Goal: Task Accomplishment & Management: Manage account settings

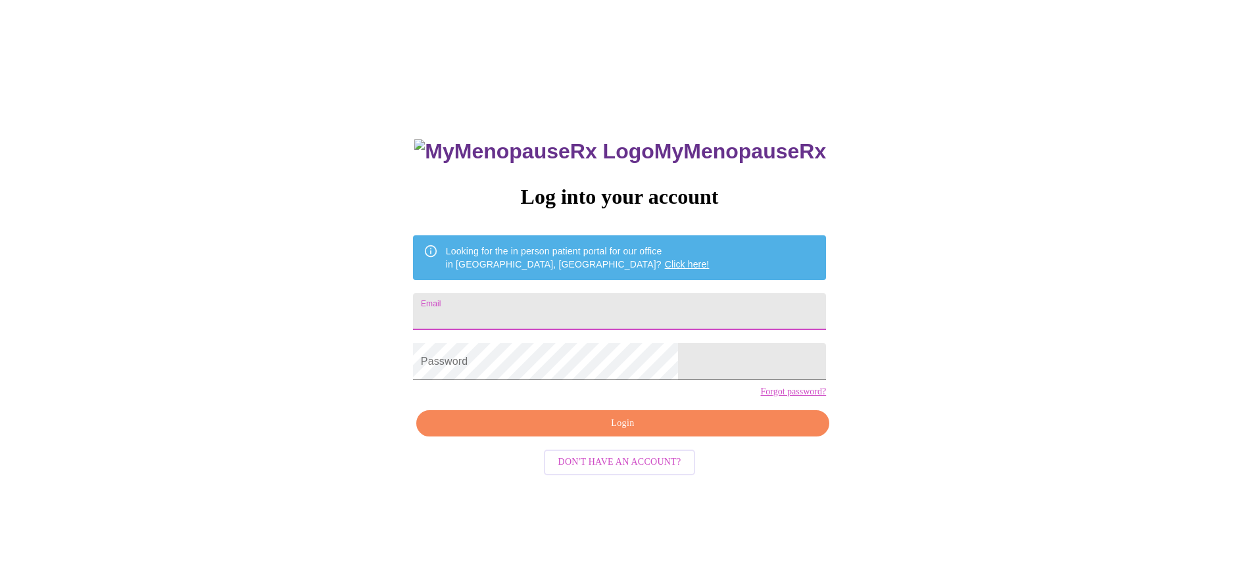
click at [532, 305] on input "Email" at bounding box center [619, 311] width 413 height 37
type input "[EMAIL_ADDRESS][DOMAIN_NAME]"
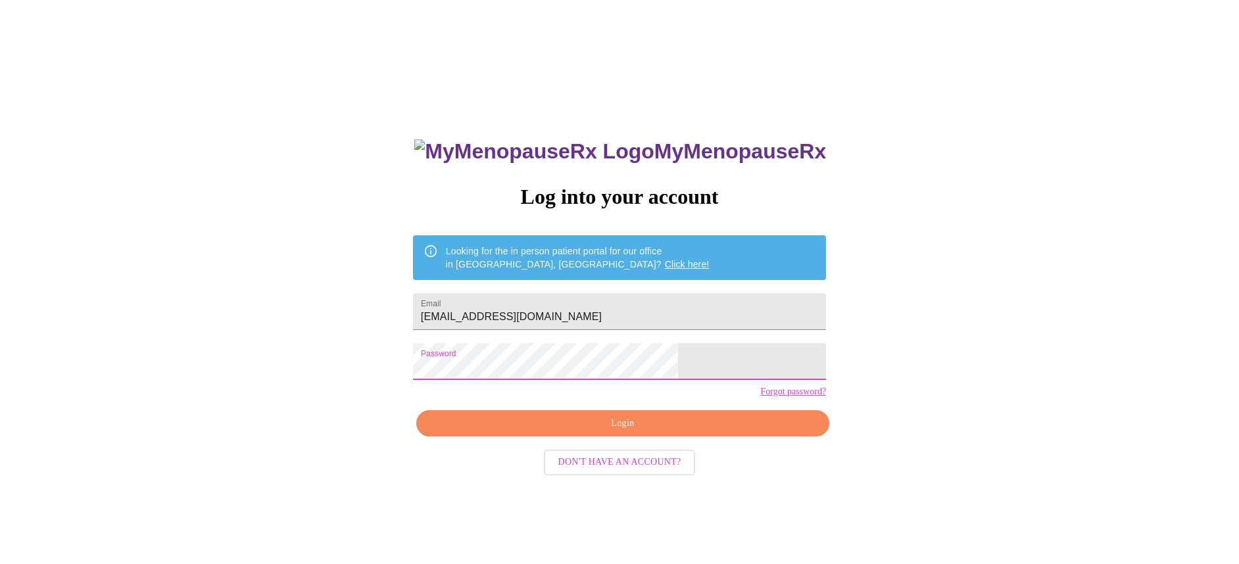
drag, startPoint x: 608, startPoint y: 448, endPoint x: 697, endPoint y: 404, distance: 99.4
click at [608, 432] on span "Login" at bounding box center [622, 424] width 383 height 16
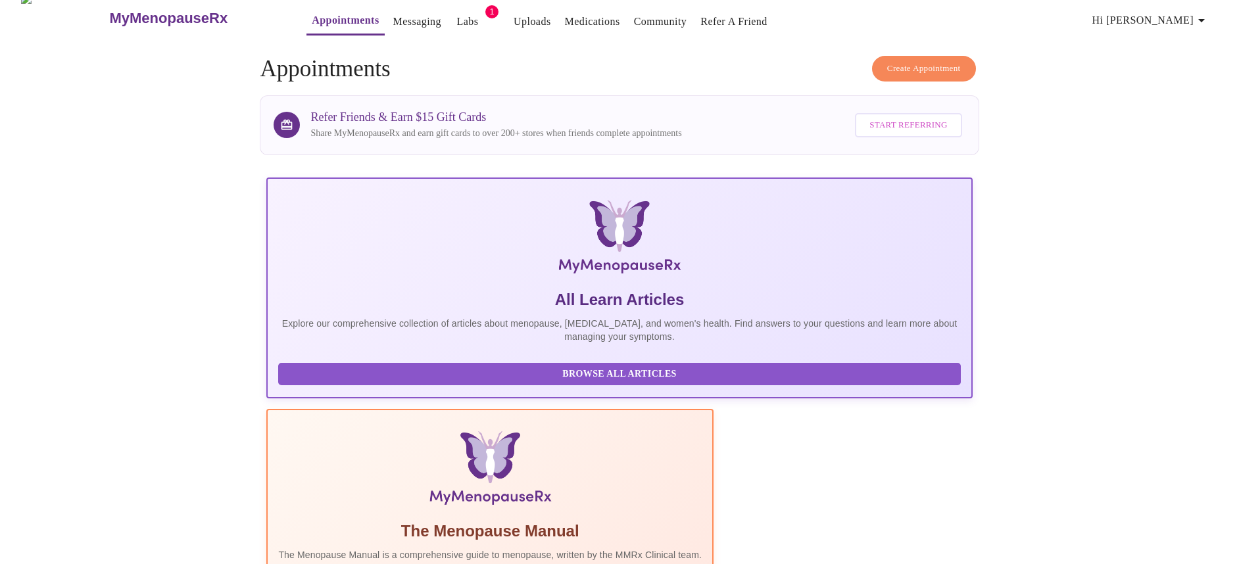
scroll to position [3, 0]
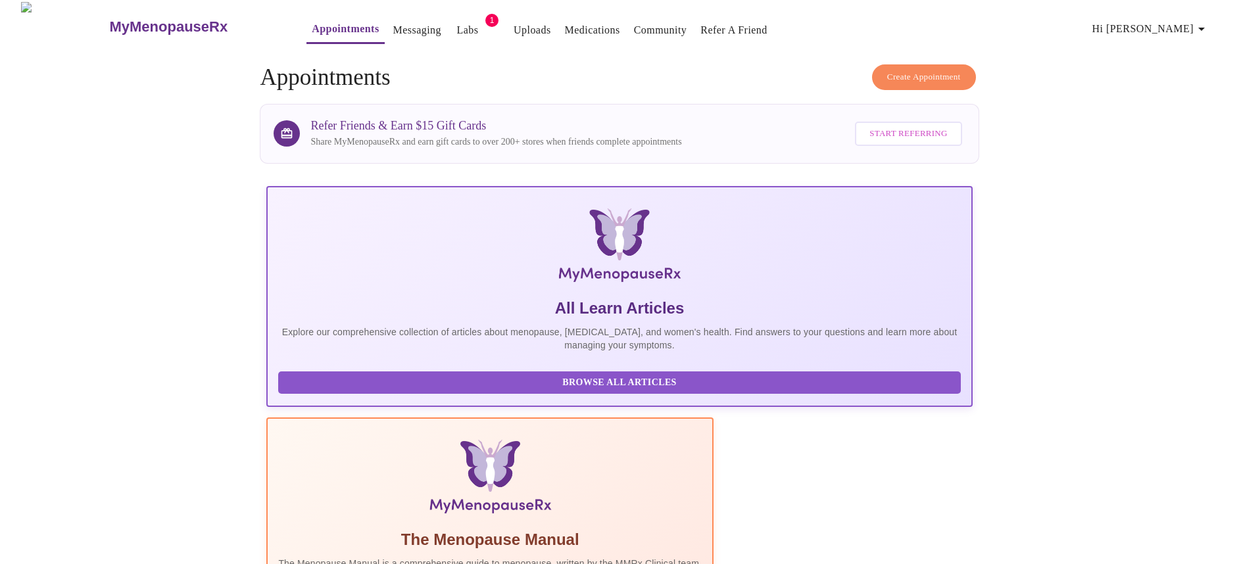
click at [457, 30] on link "Labs" at bounding box center [468, 30] width 22 height 18
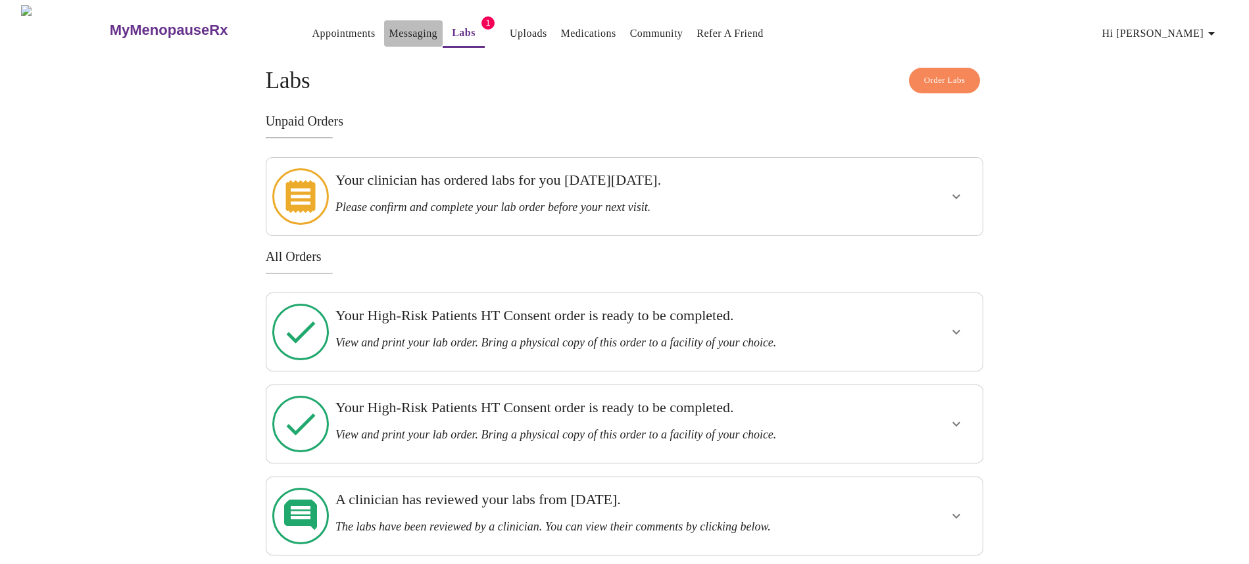
click at [389, 28] on link "Messaging" at bounding box center [413, 33] width 48 height 18
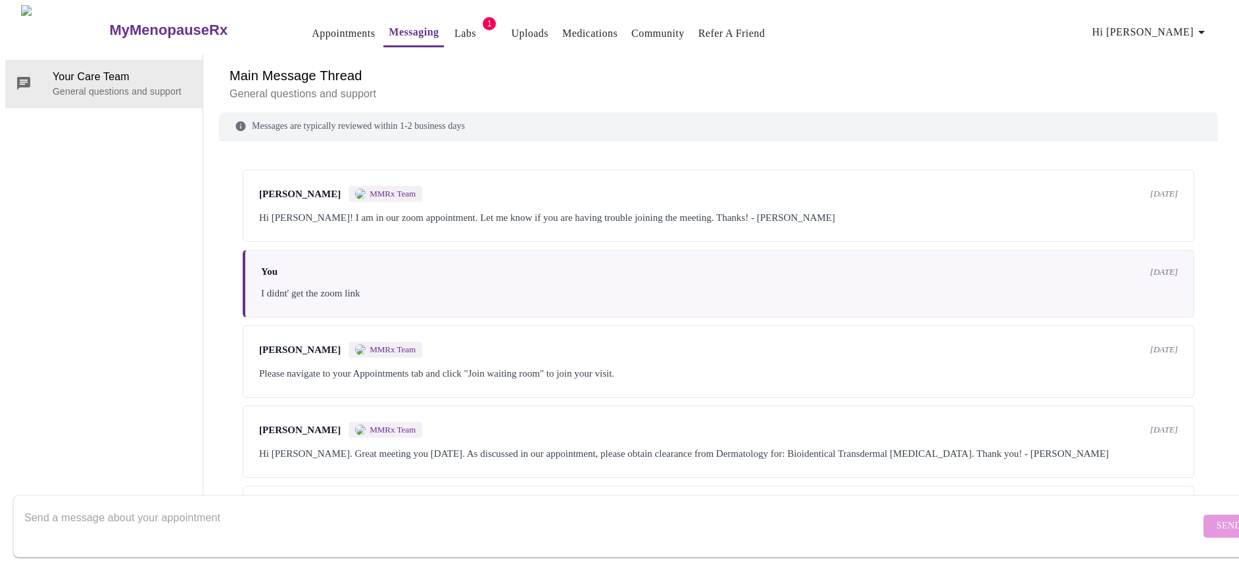
click at [312, 31] on link "Appointments" at bounding box center [343, 33] width 63 height 18
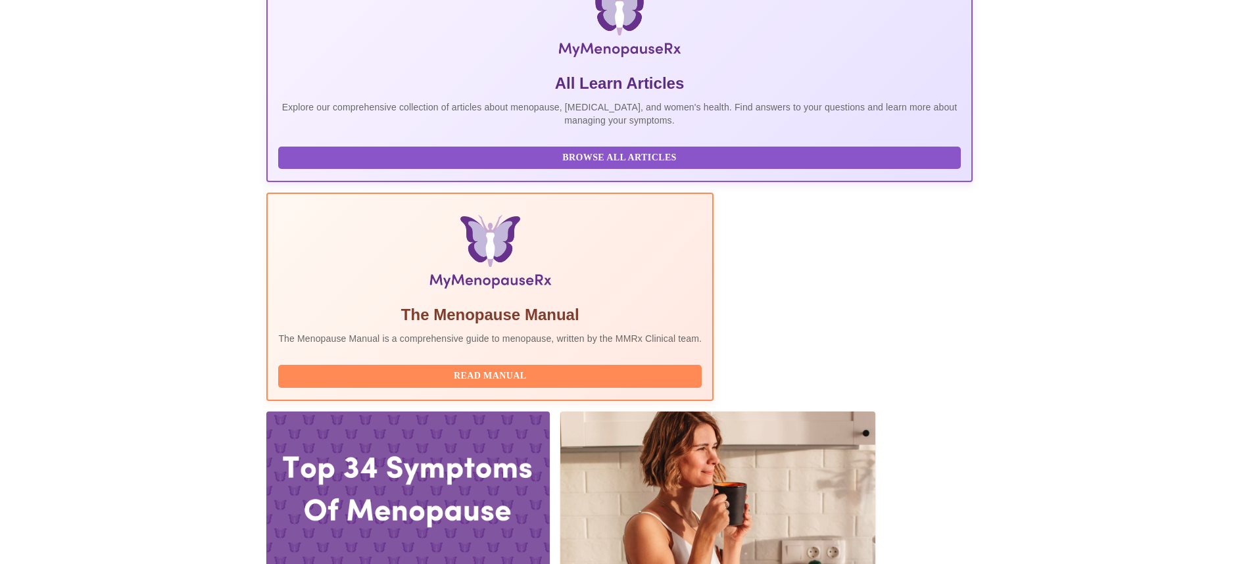
scroll to position [229, 0]
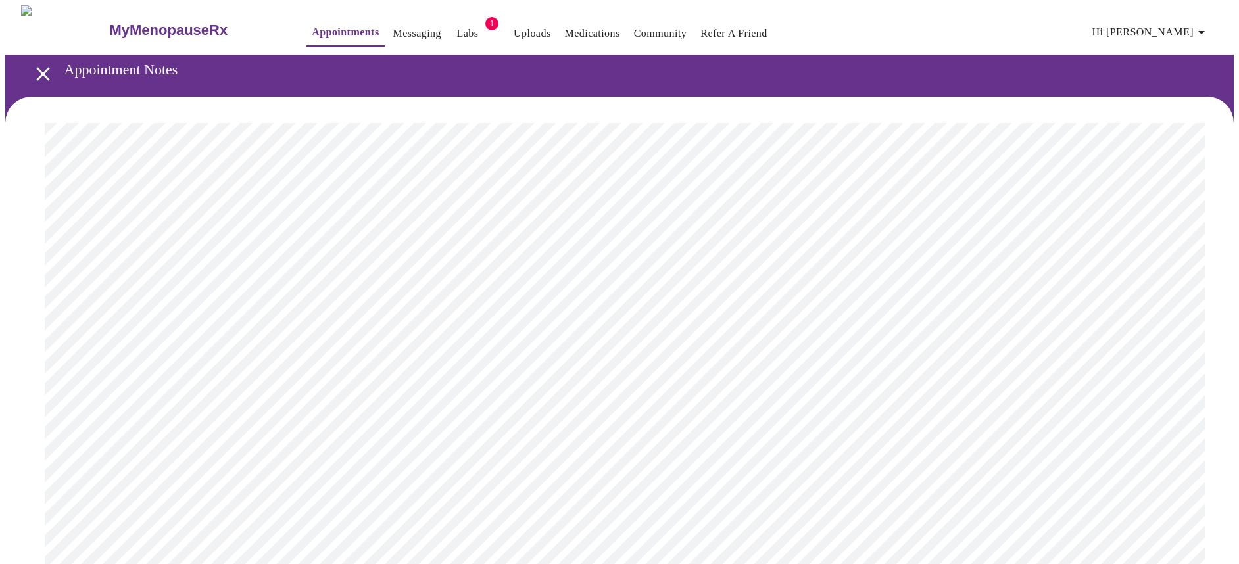
click at [36, 68] on icon "open drawer" at bounding box center [43, 73] width 23 height 23
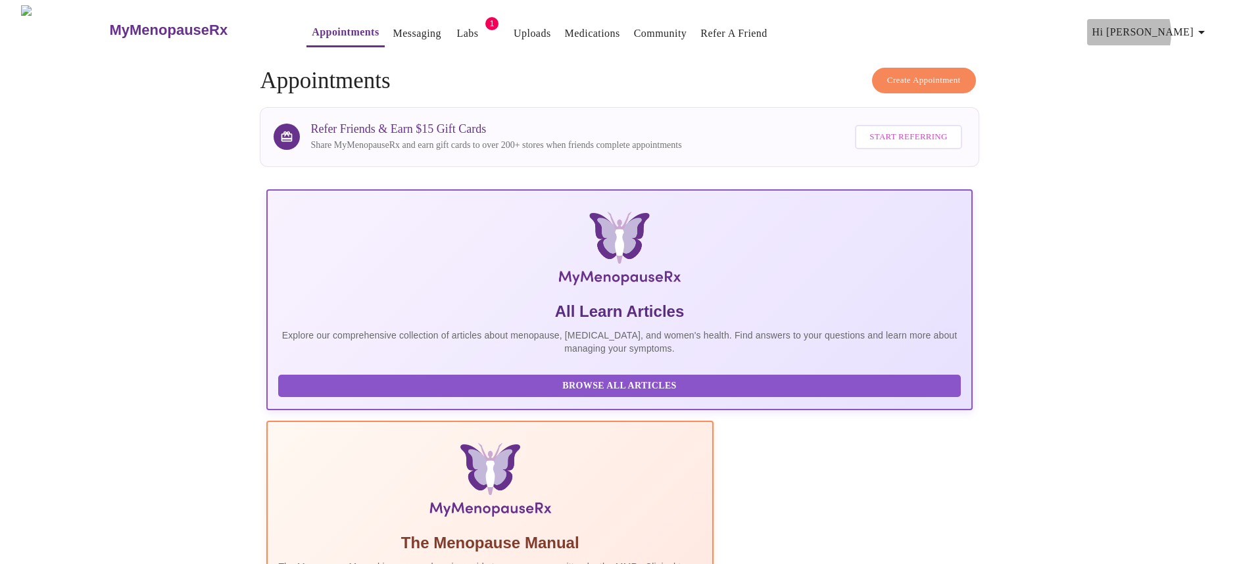
click at [1164, 28] on span "Hi [PERSON_NAME]" at bounding box center [1150, 32] width 117 height 18
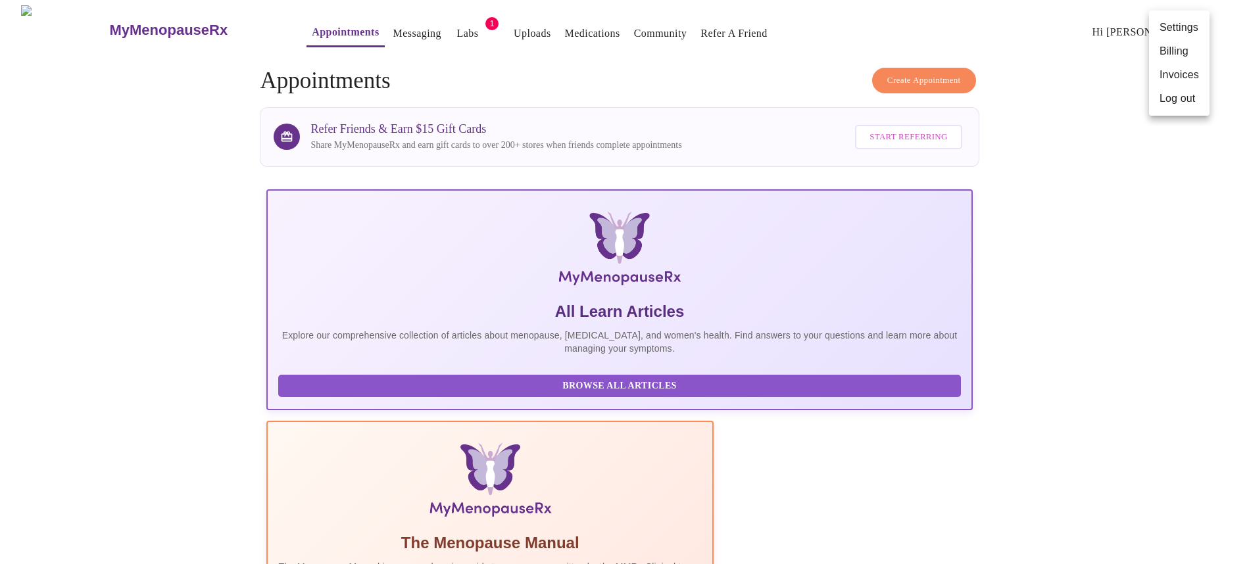
click at [1097, 45] on div at bounding box center [624, 282] width 1249 height 564
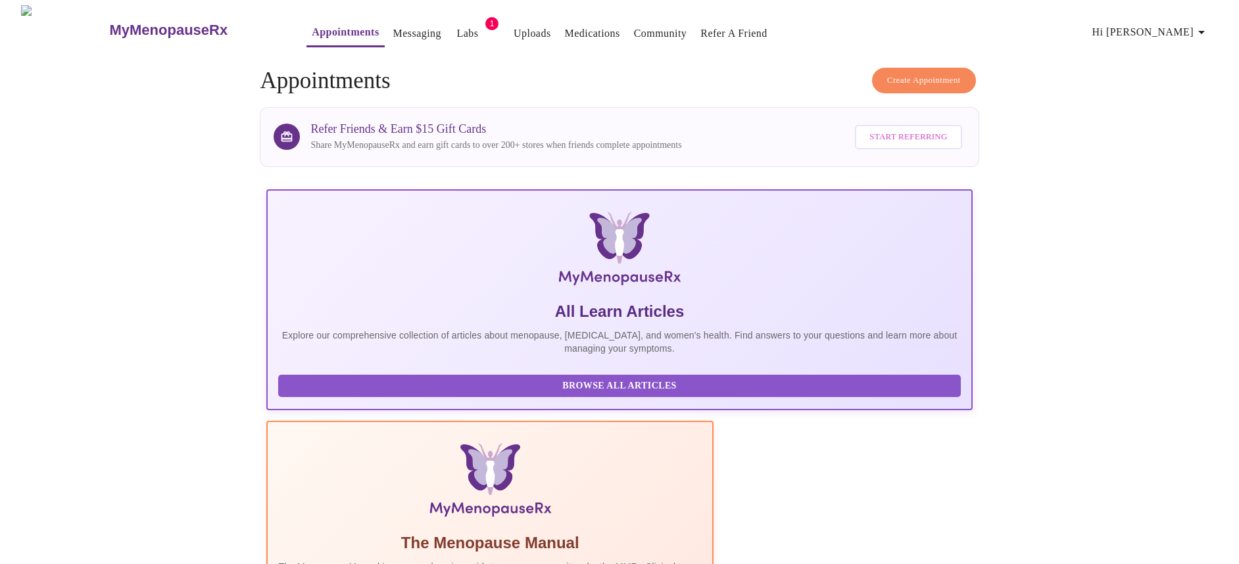
click at [457, 31] on link "Labs" at bounding box center [468, 33] width 22 height 18
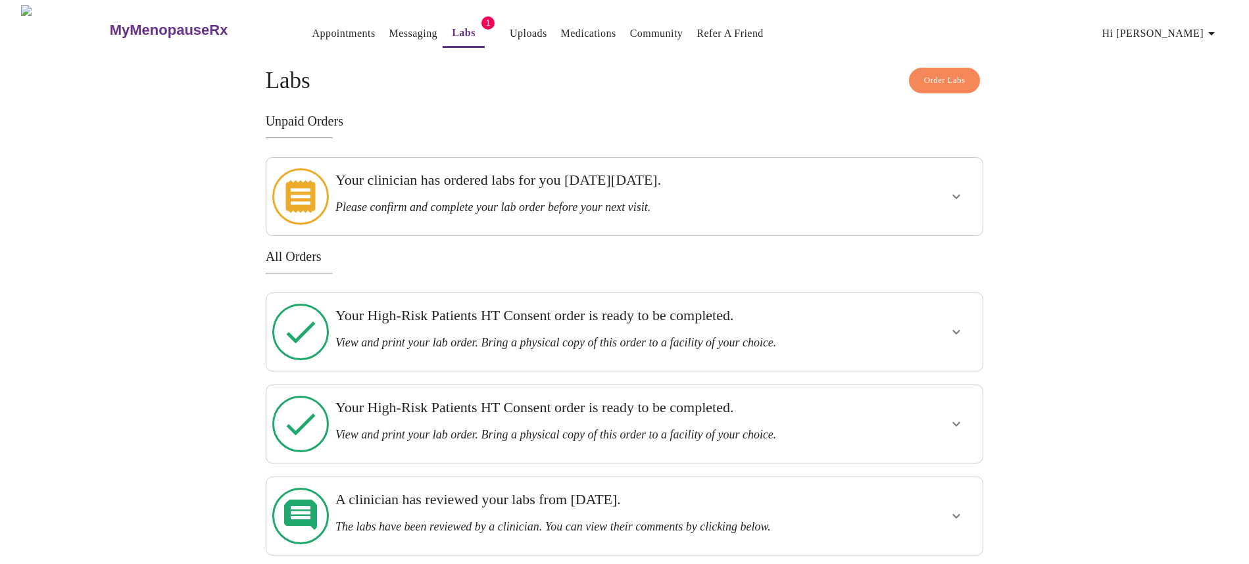
click at [389, 28] on link "Messaging" at bounding box center [413, 33] width 48 height 18
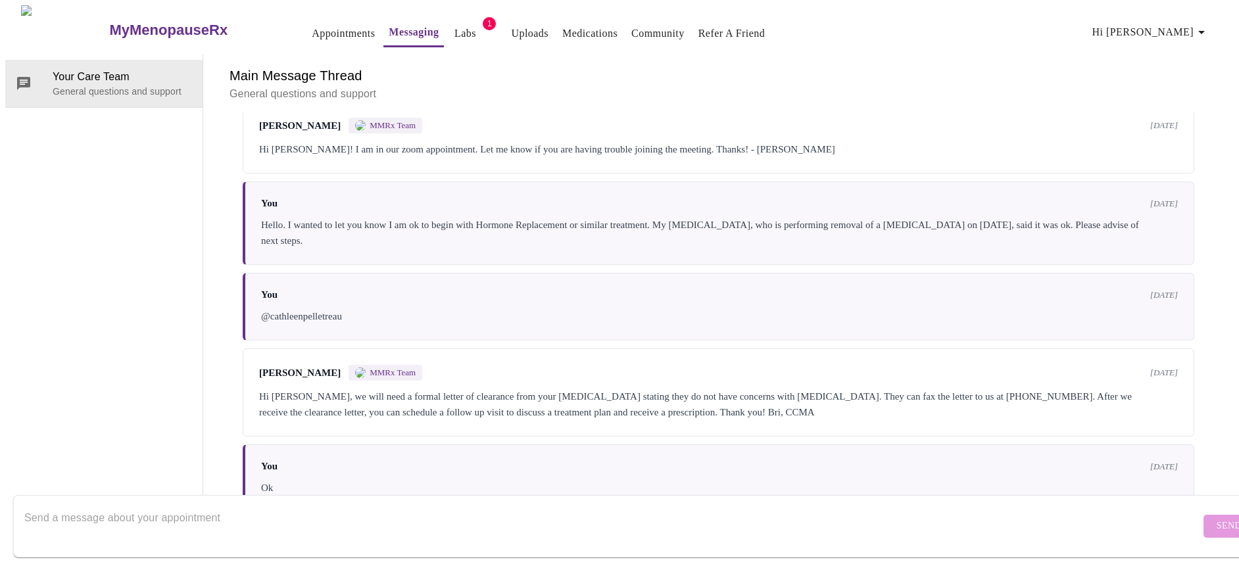
scroll to position [413, 0]
click at [318, 508] on textarea "Send a message about your appointment" at bounding box center [612, 526] width 1176 height 42
type textarea "Hello. My"
click at [128, 85] on p "General questions and support" at bounding box center [122, 91] width 139 height 13
click at [74, 69] on span "Your Care Team" at bounding box center [122, 77] width 139 height 16
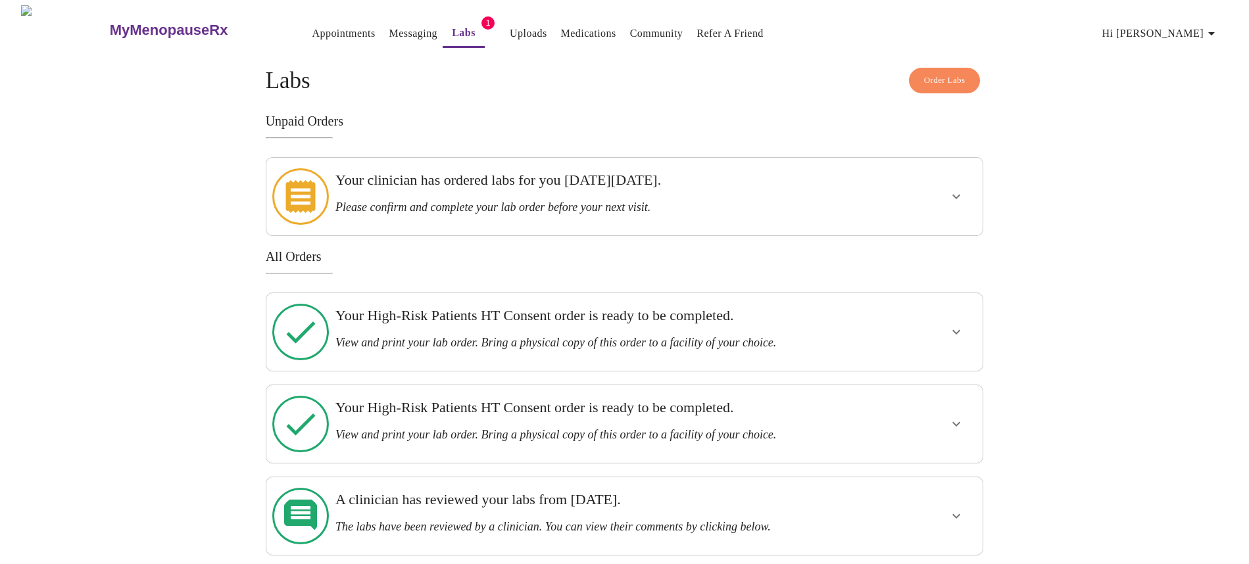
click at [1179, 24] on span "Hi [PERSON_NAME]" at bounding box center [1160, 33] width 117 height 18
click at [435, 105] on div at bounding box center [624, 282] width 1249 height 564
click at [389, 35] on link "Messaging" at bounding box center [413, 33] width 48 height 18
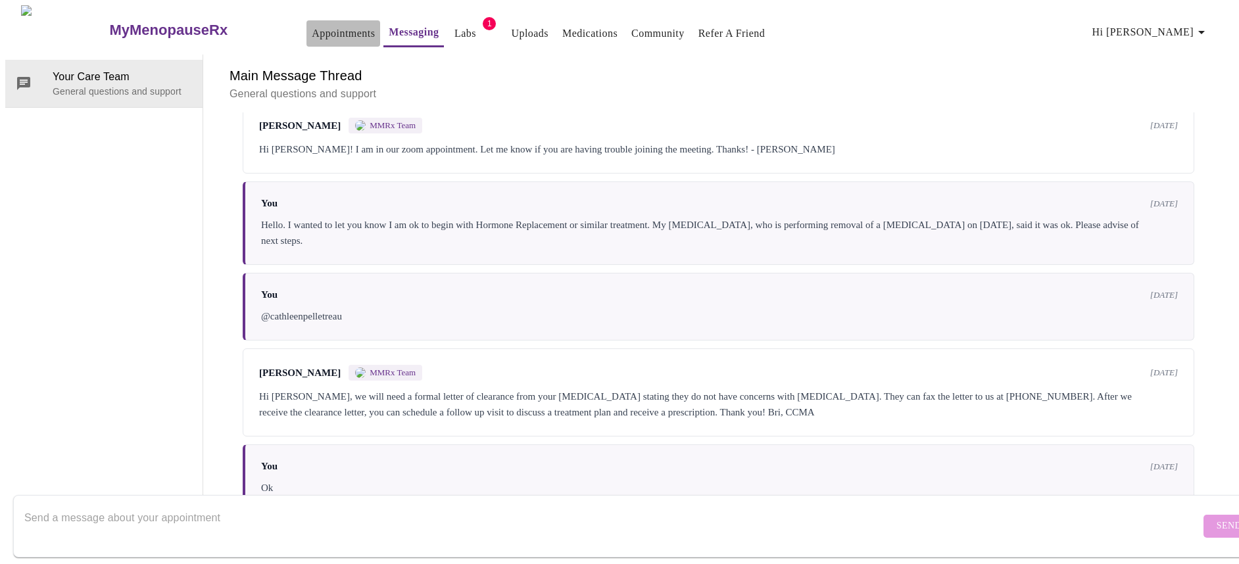
click at [312, 24] on link "Appointments" at bounding box center [343, 33] width 63 height 18
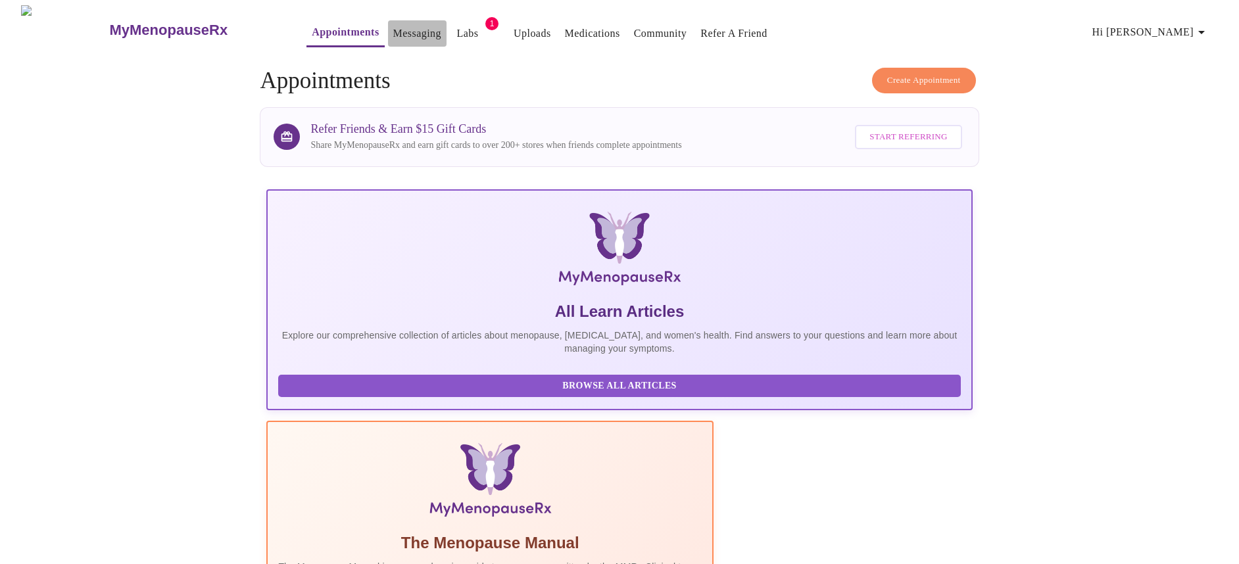
click at [396, 30] on link "Messaging" at bounding box center [417, 33] width 48 height 18
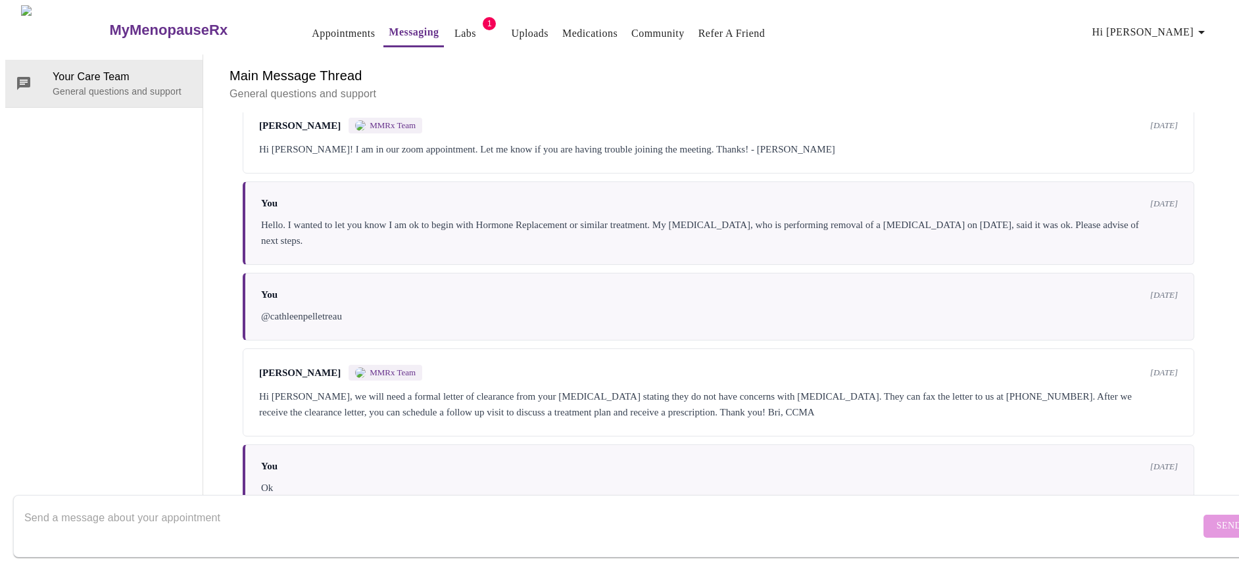
click at [312, 24] on link "Appointments" at bounding box center [343, 33] width 63 height 18
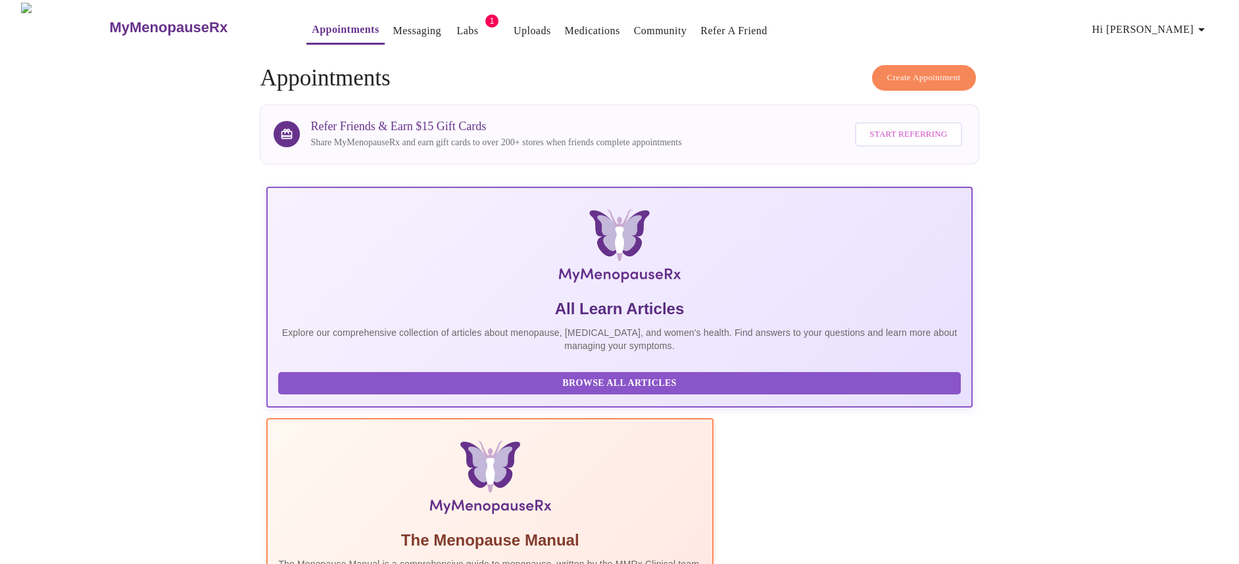
scroll to position [5, 0]
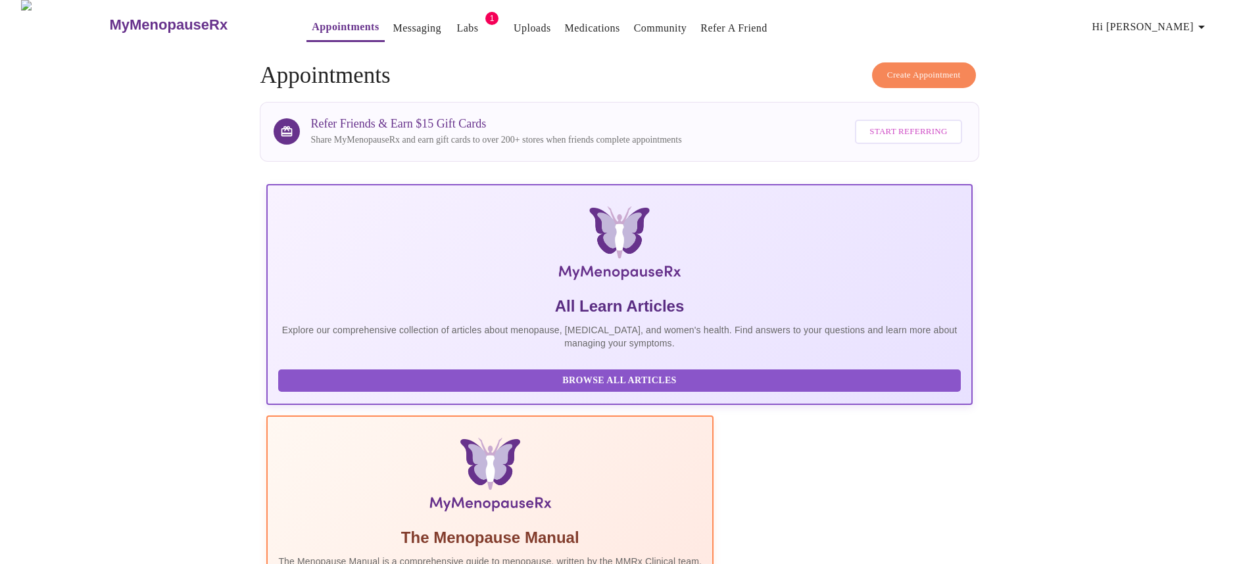
drag, startPoint x: 942, startPoint y: 304, endPoint x: 877, endPoint y: 302, distance: 65.8
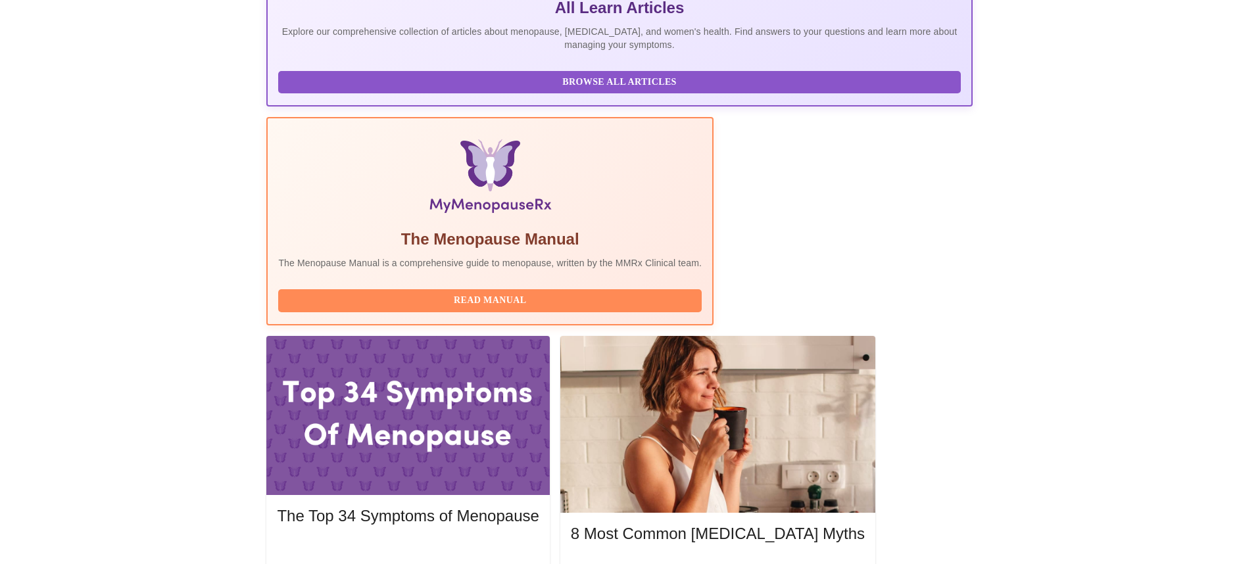
scroll to position [339, 0]
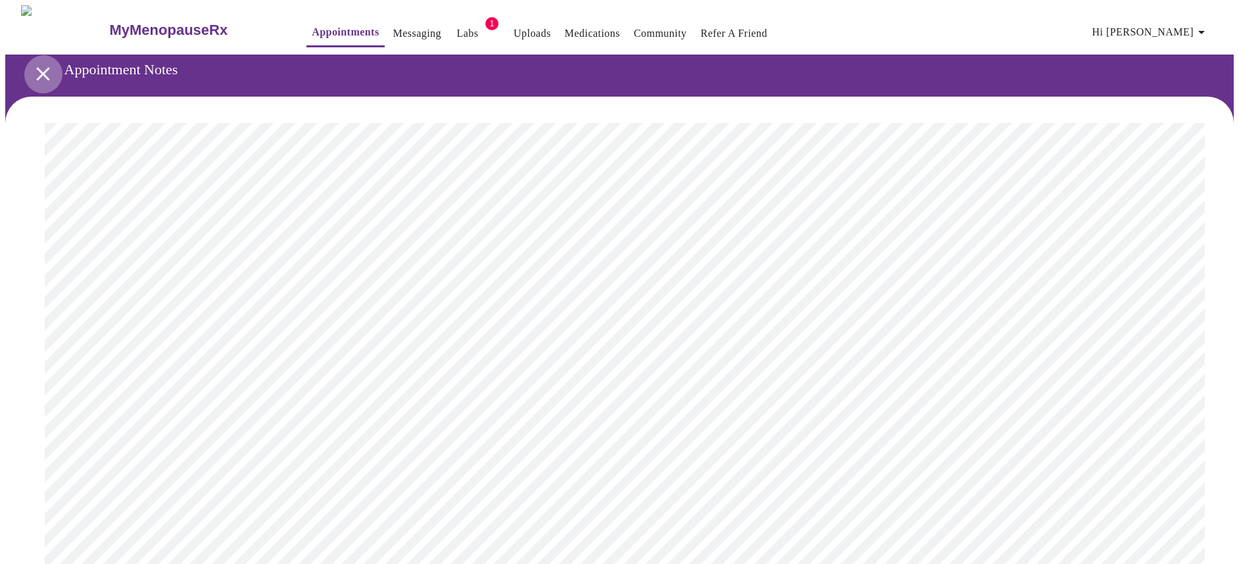
click at [44, 66] on icon "open drawer" at bounding box center [43, 73] width 23 height 23
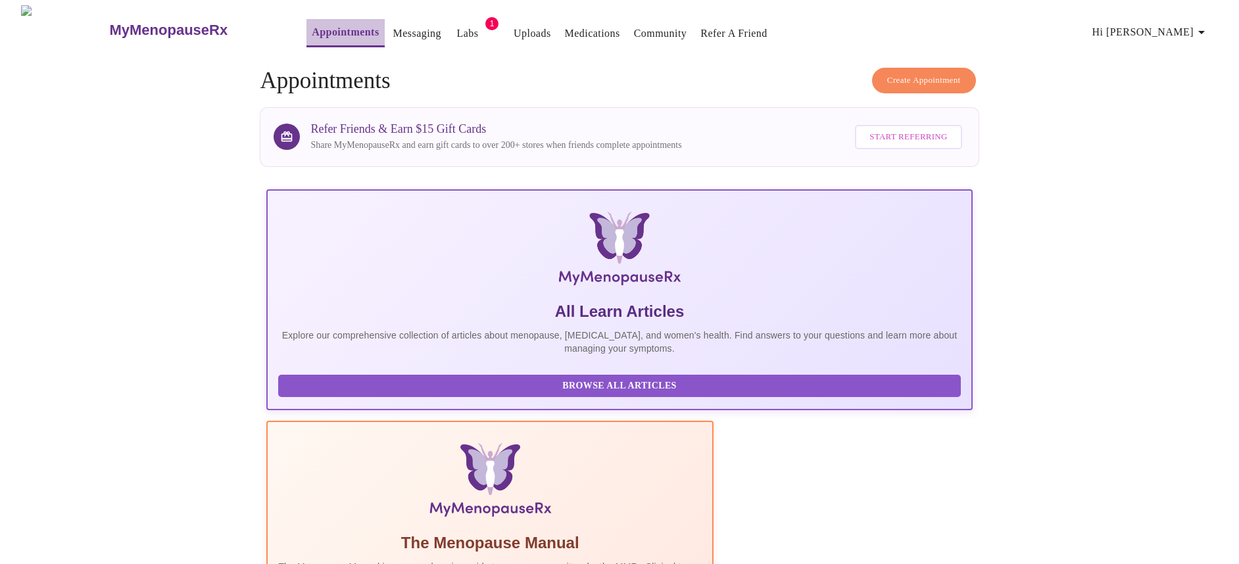
click at [322, 26] on link "Appointments" at bounding box center [345, 32] width 67 height 18
click at [944, 73] on span "Create Appointment" at bounding box center [924, 80] width 74 height 15
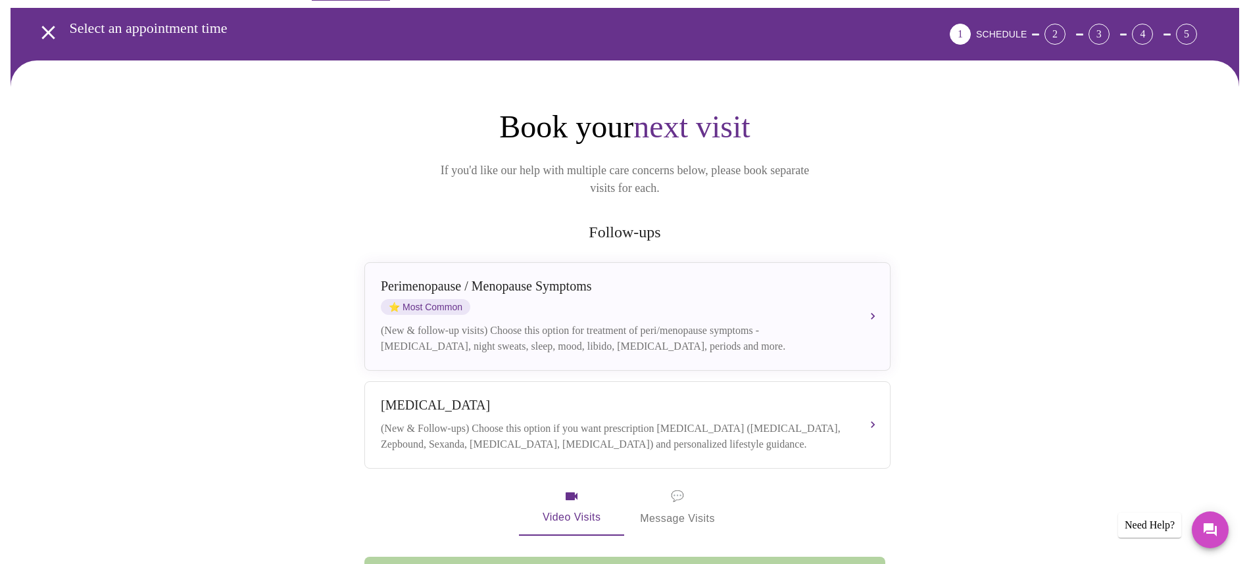
scroll to position [45, 0]
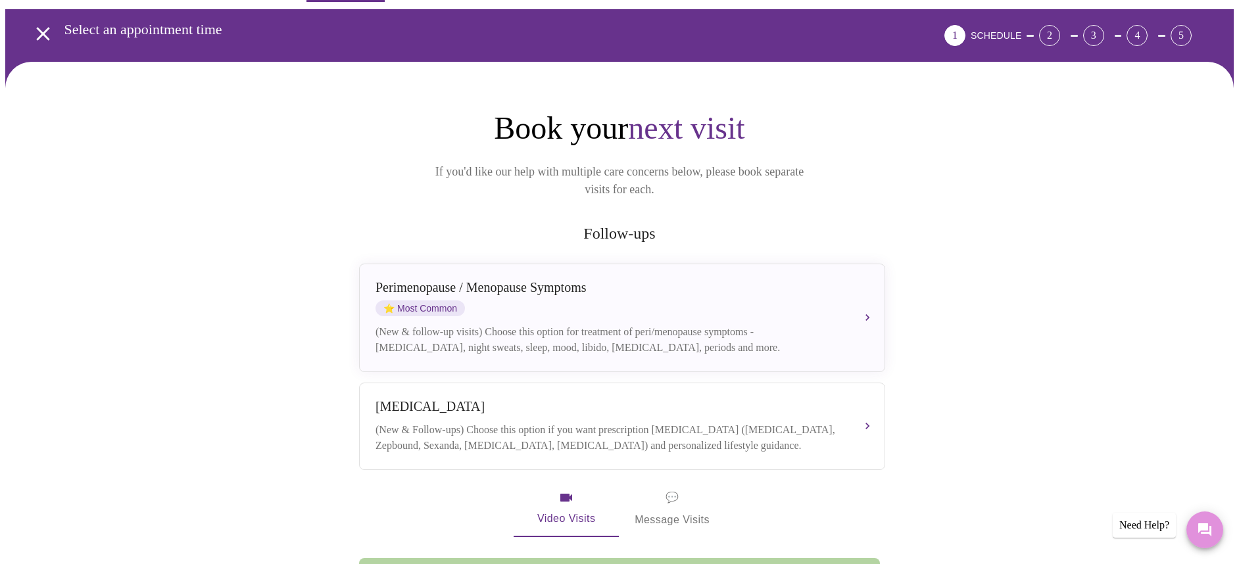
click at [1197, 527] on icon "Messages" at bounding box center [1205, 530] width 16 height 16
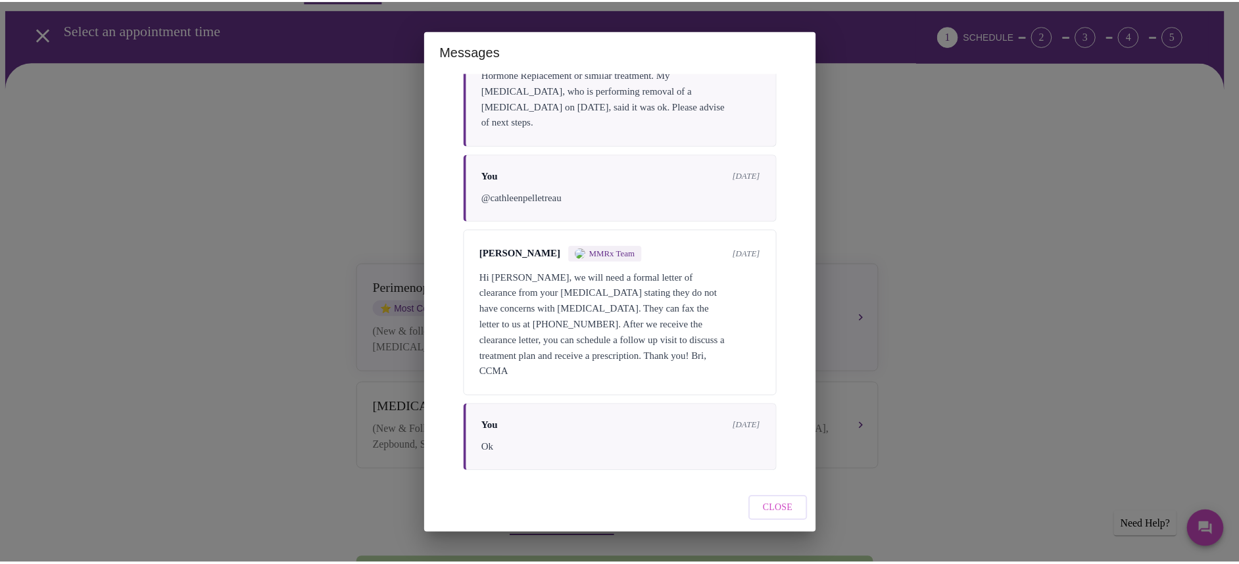
scroll to position [665, 0]
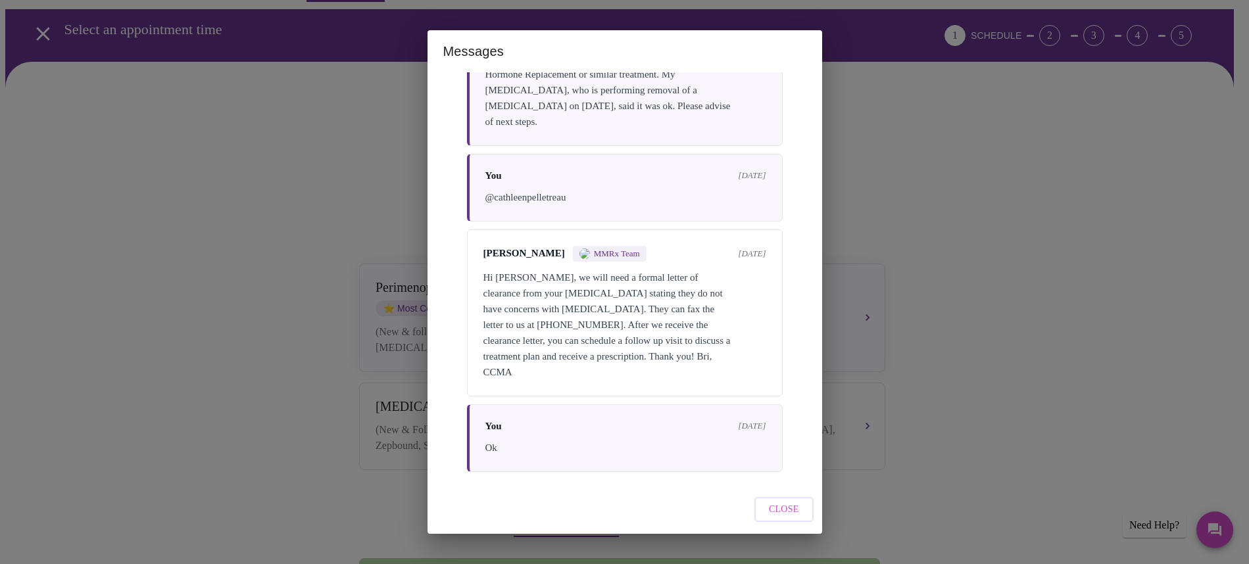
click at [788, 511] on span "Close" at bounding box center [784, 510] width 30 height 16
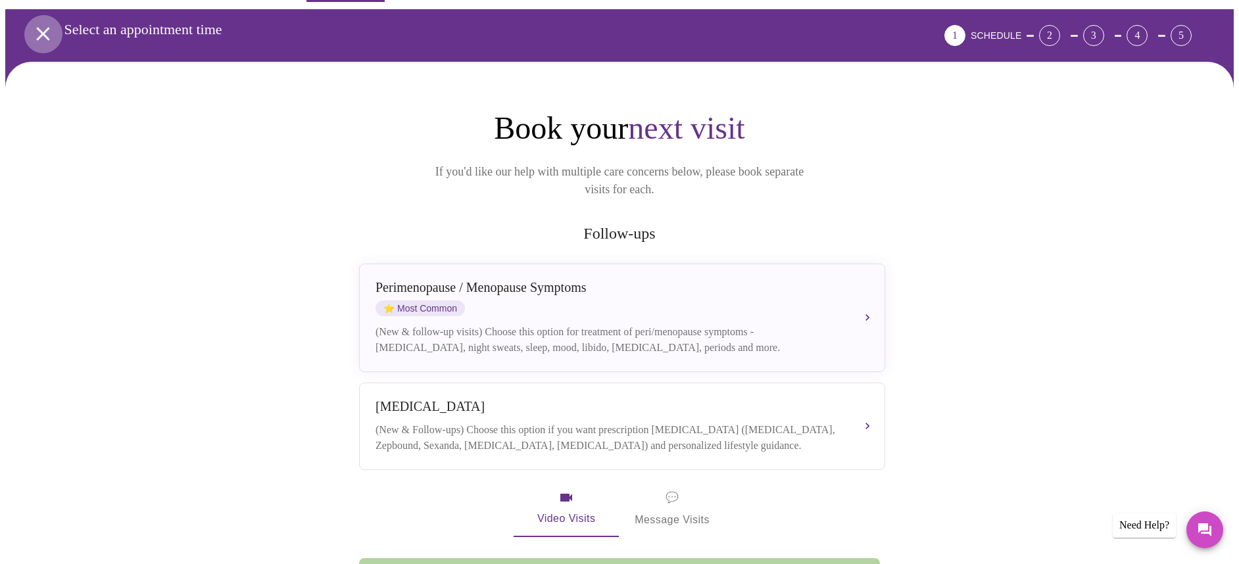
click at [39, 29] on icon "open drawer" at bounding box center [42, 33] width 13 height 13
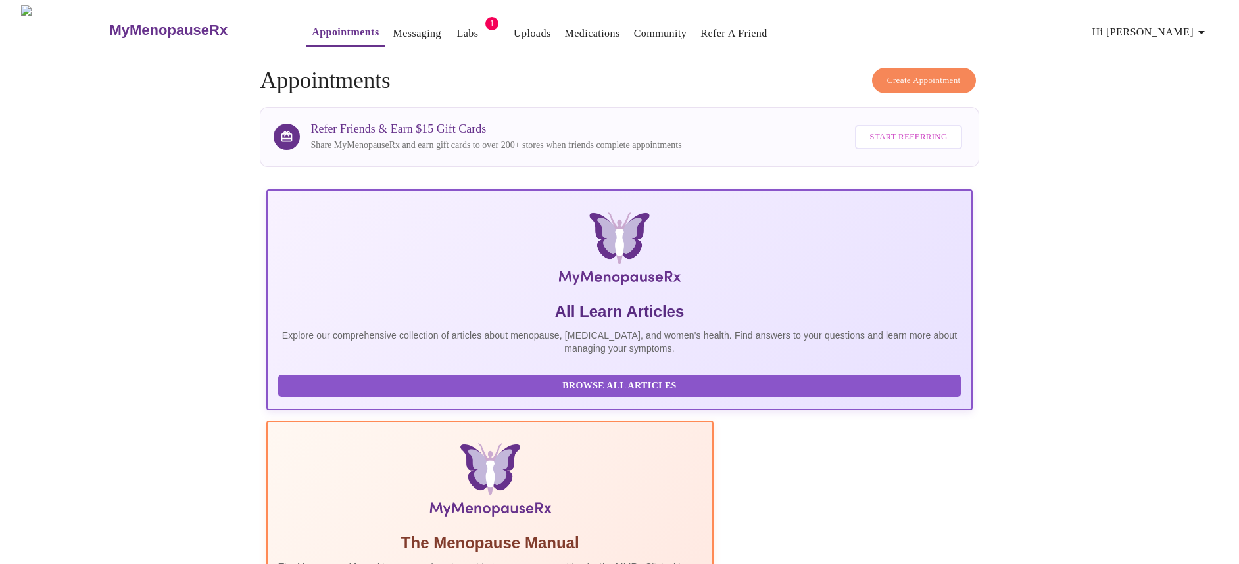
click at [110, 22] on h3 "MyMenopauseRx" at bounding box center [168, 30] width 118 height 17
click at [1156, 30] on span "Hi [PERSON_NAME]" at bounding box center [1150, 32] width 117 height 18
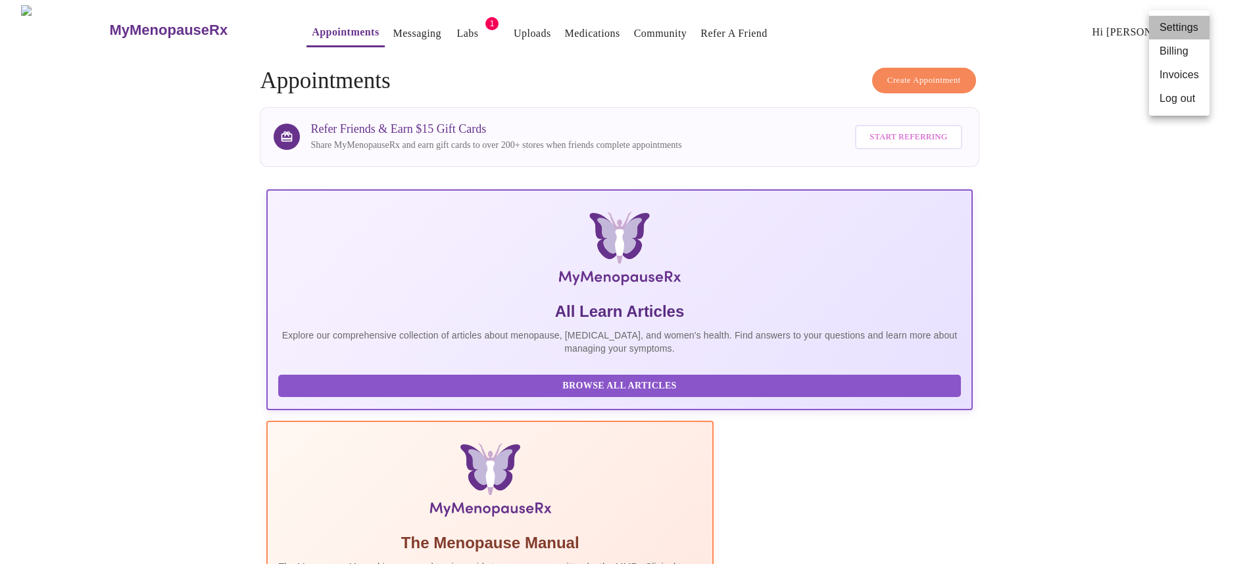
click at [1187, 25] on li "Settings" at bounding box center [1179, 28] width 60 height 24
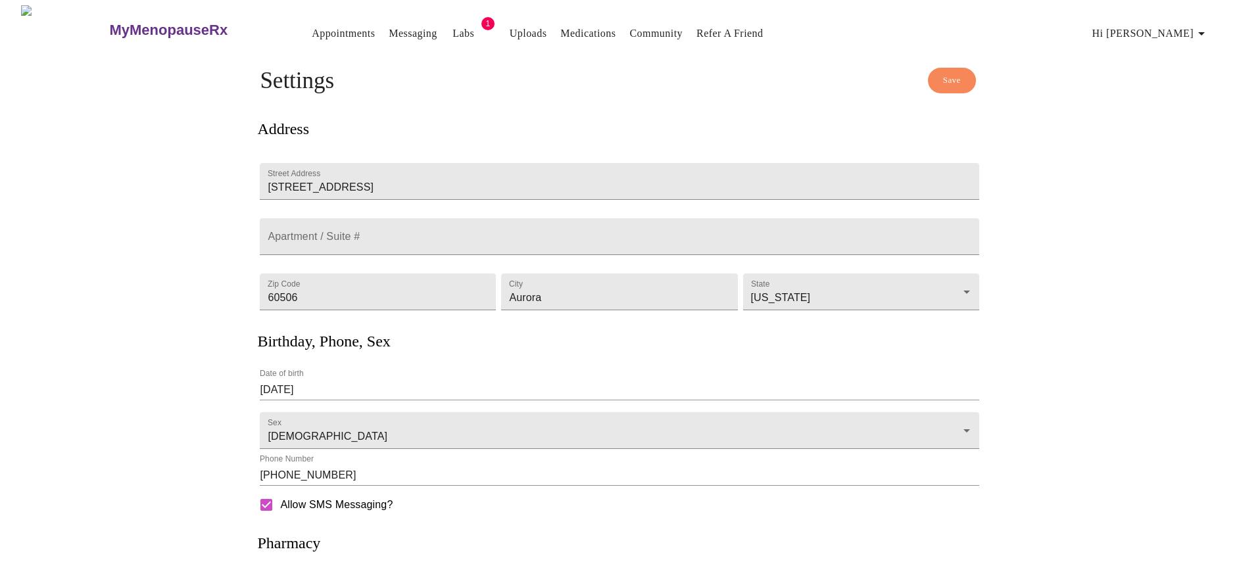
click at [1161, 27] on span "Hi [PERSON_NAME]" at bounding box center [1150, 33] width 117 height 18
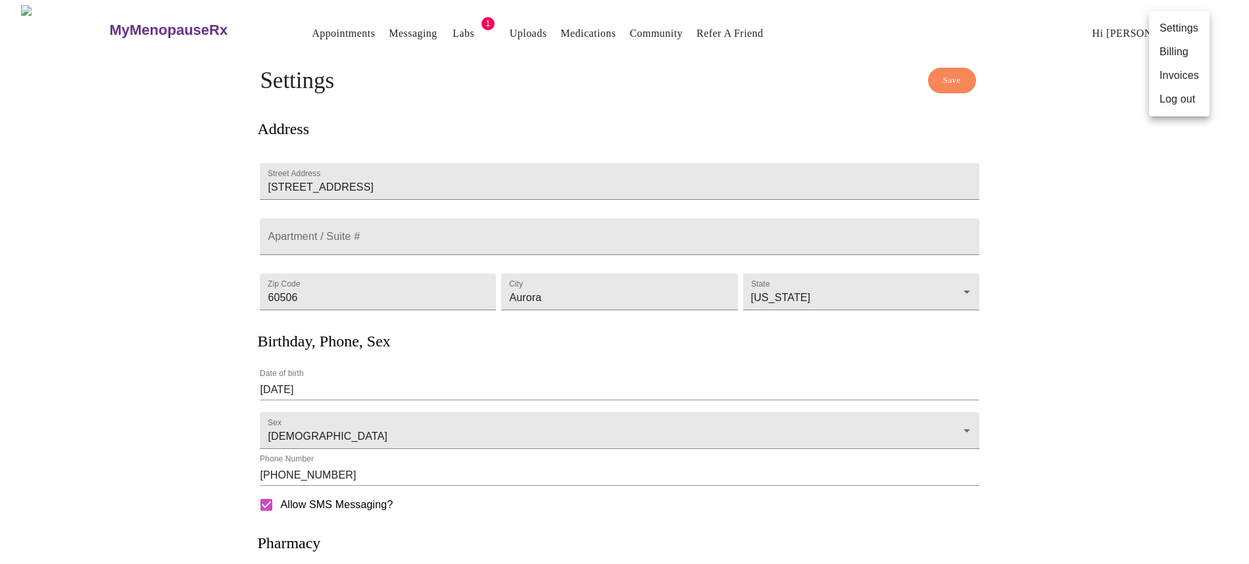
click at [1169, 55] on li "Billing" at bounding box center [1179, 52] width 60 height 24
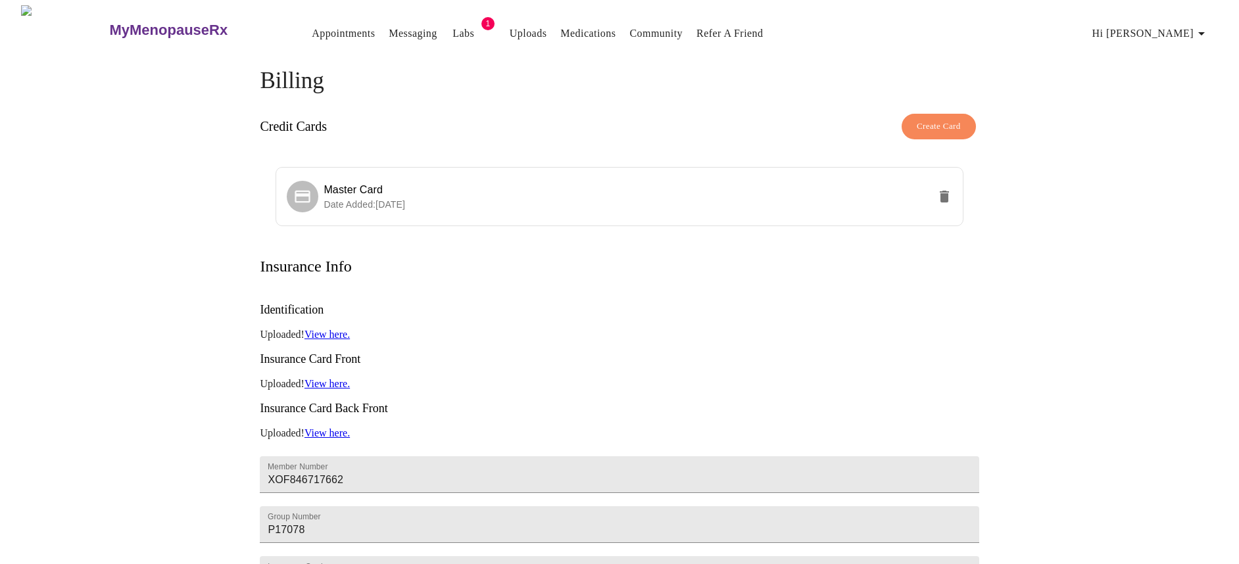
click at [1153, 24] on span "Hi [PERSON_NAME]" at bounding box center [1150, 33] width 117 height 18
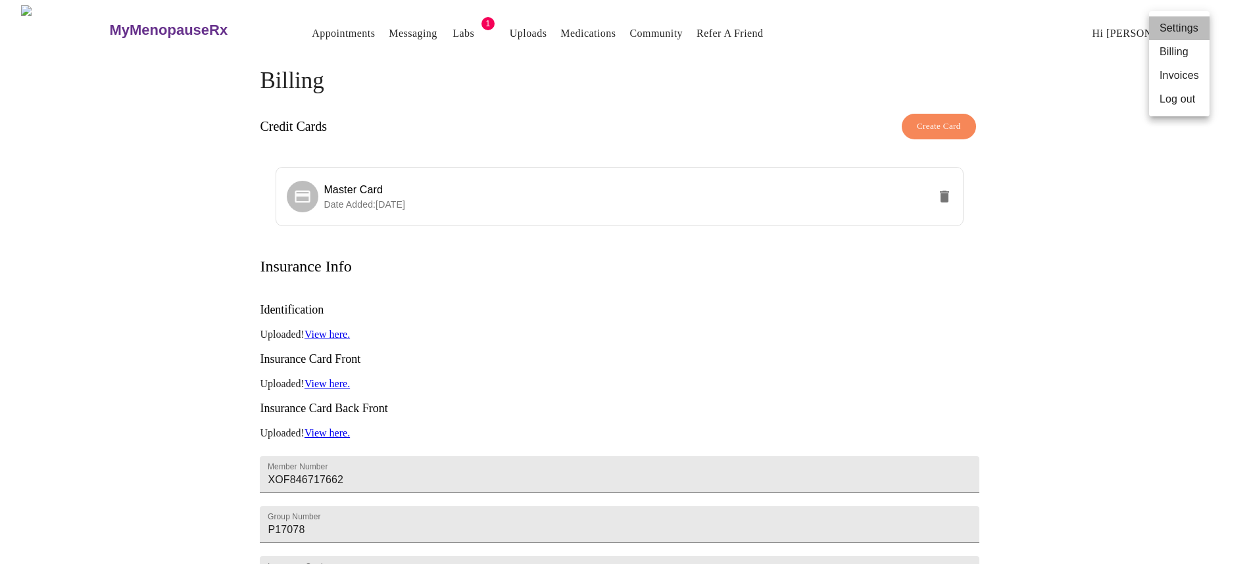
click at [1188, 30] on li "Settings" at bounding box center [1179, 28] width 60 height 24
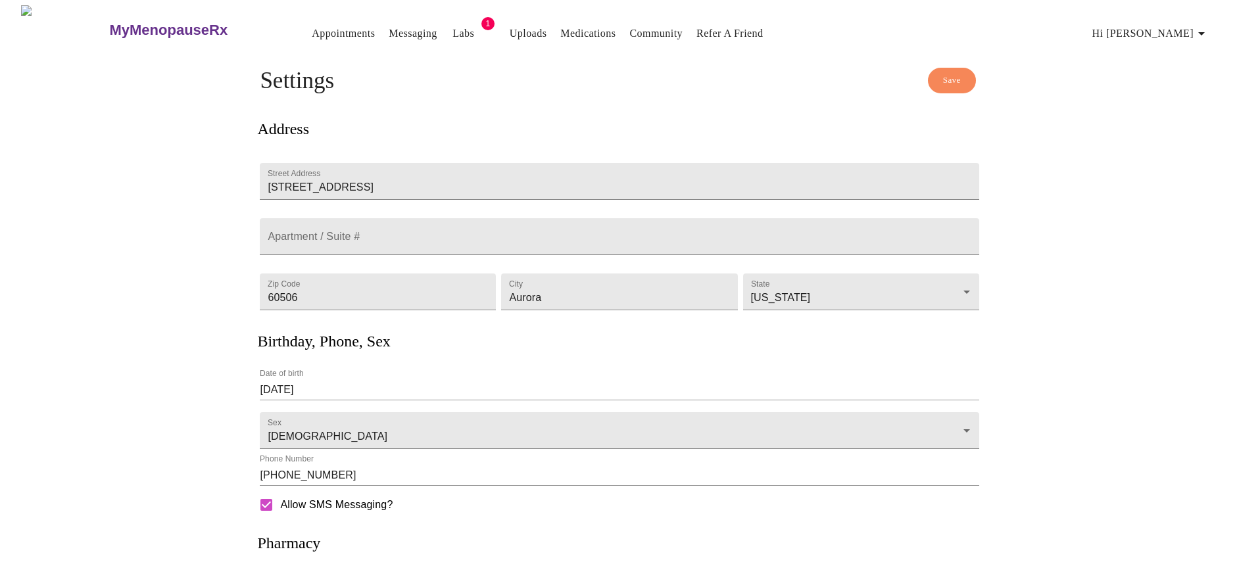
click at [1172, 24] on span "Hi [PERSON_NAME]" at bounding box center [1150, 33] width 117 height 18
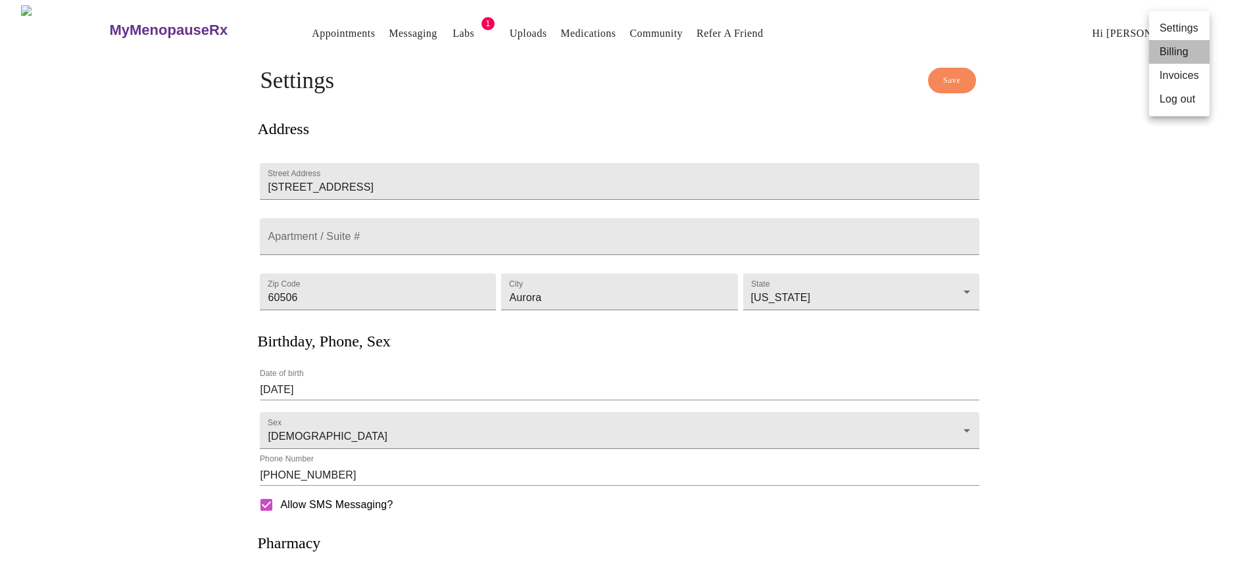
click at [1173, 57] on li "Billing" at bounding box center [1179, 52] width 60 height 24
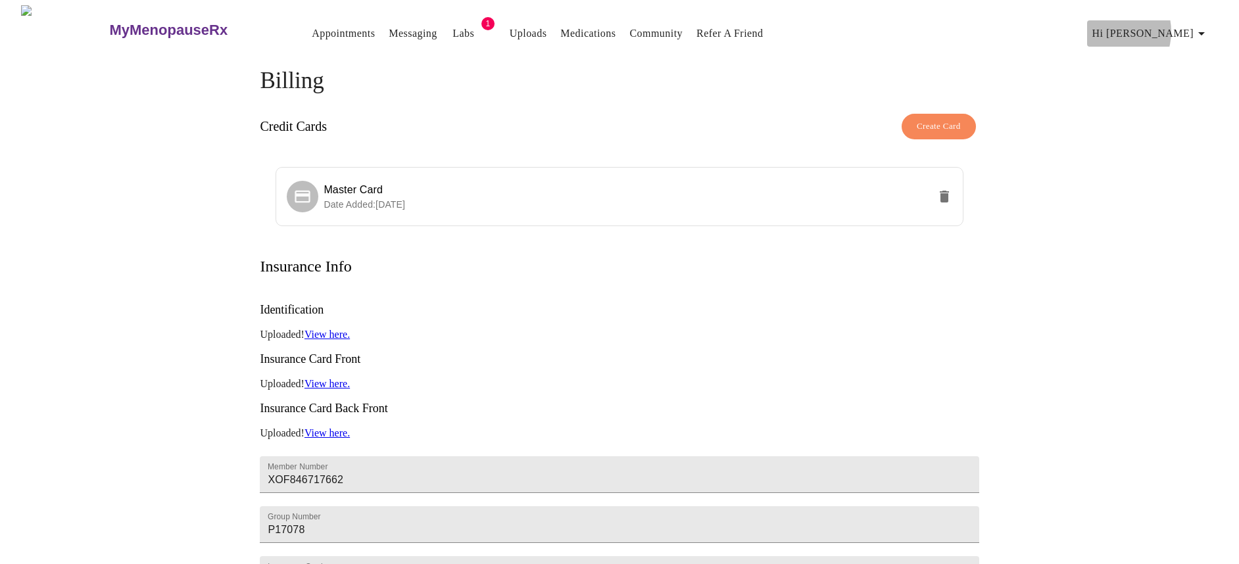
click at [1159, 26] on span "Hi [PERSON_NAME]" at bounding box center [1150, 33] width 117 height 18
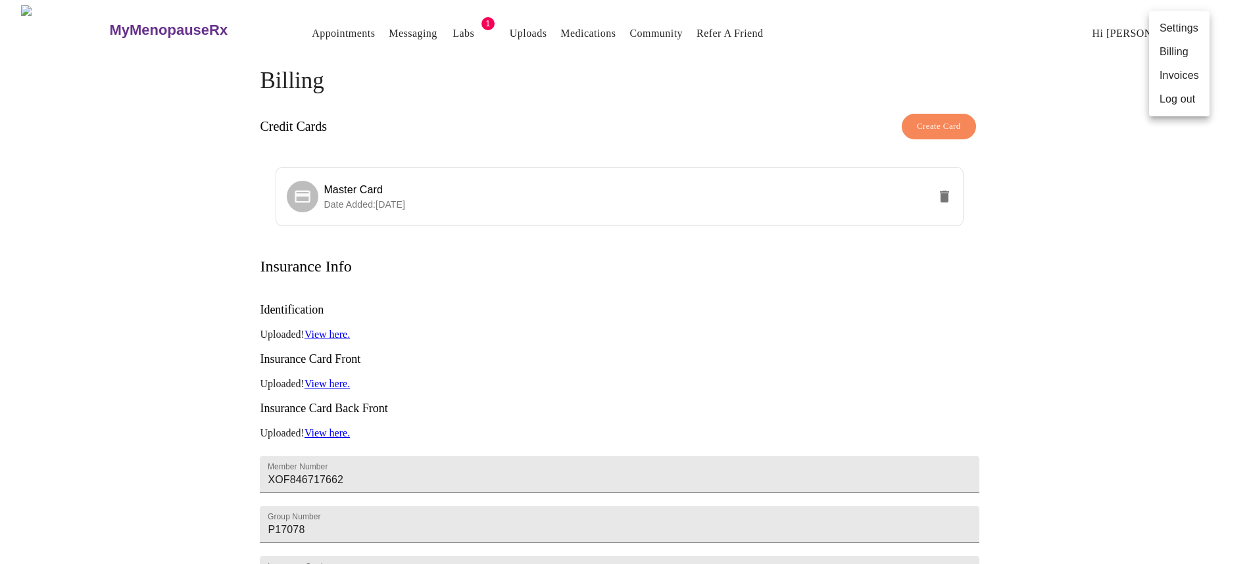
click at [1080, 86] on div at bounding box center [624, 282] width 1249 height 564
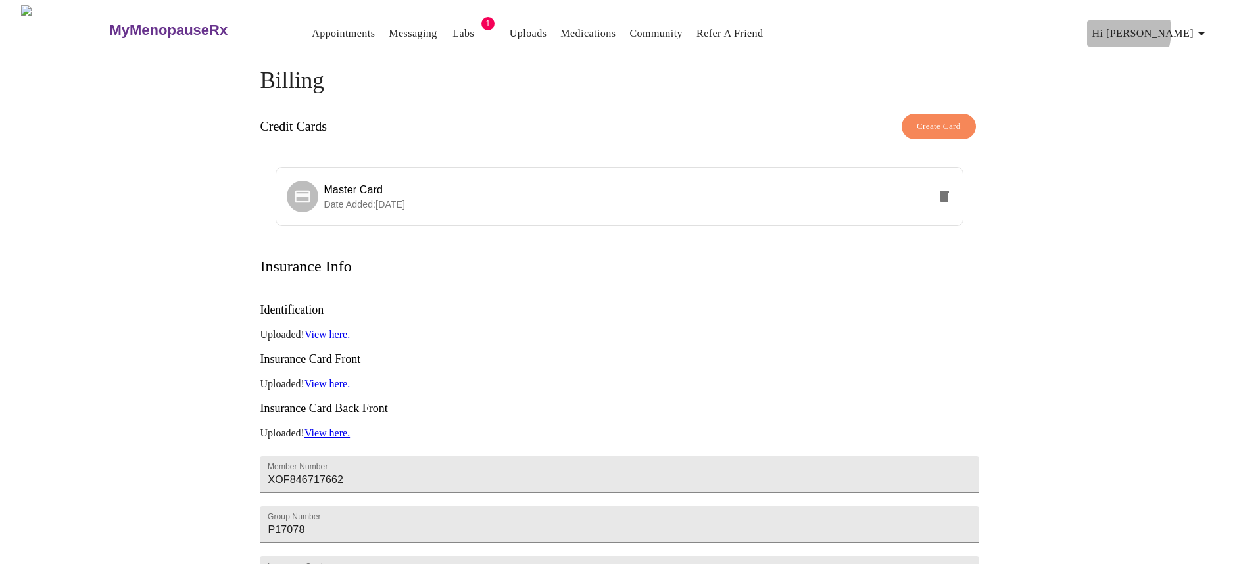
click at [1164, 26] on span "Hi [PERSON_NAME]" at bounding box center [1150, 33] width 117 height 18
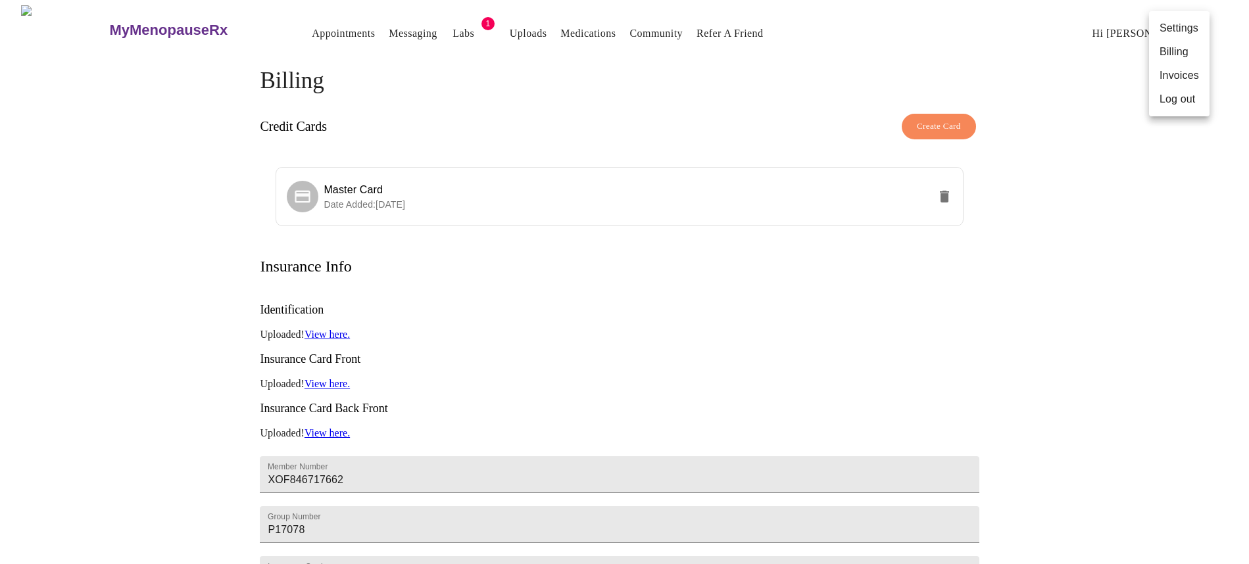
click at [1169, 30] on li "Settings" at bounding box center [1179, 28] width 60 height 24
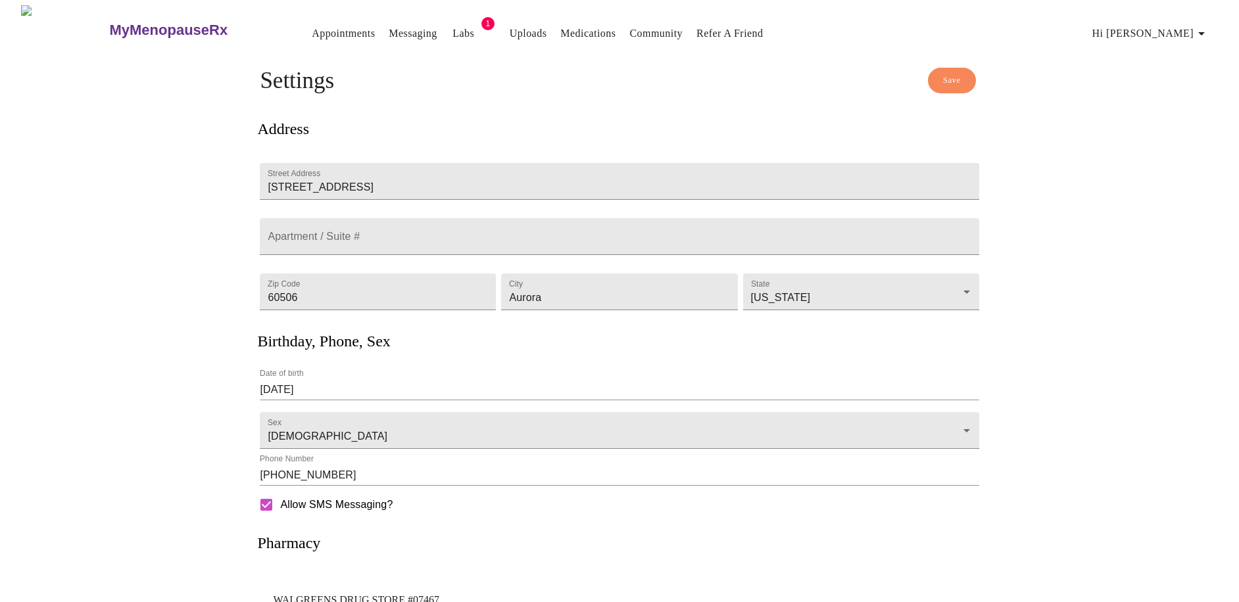
click at [312, 24] on link "Appointments" at bounding box center [343, 33] width 63 height 18
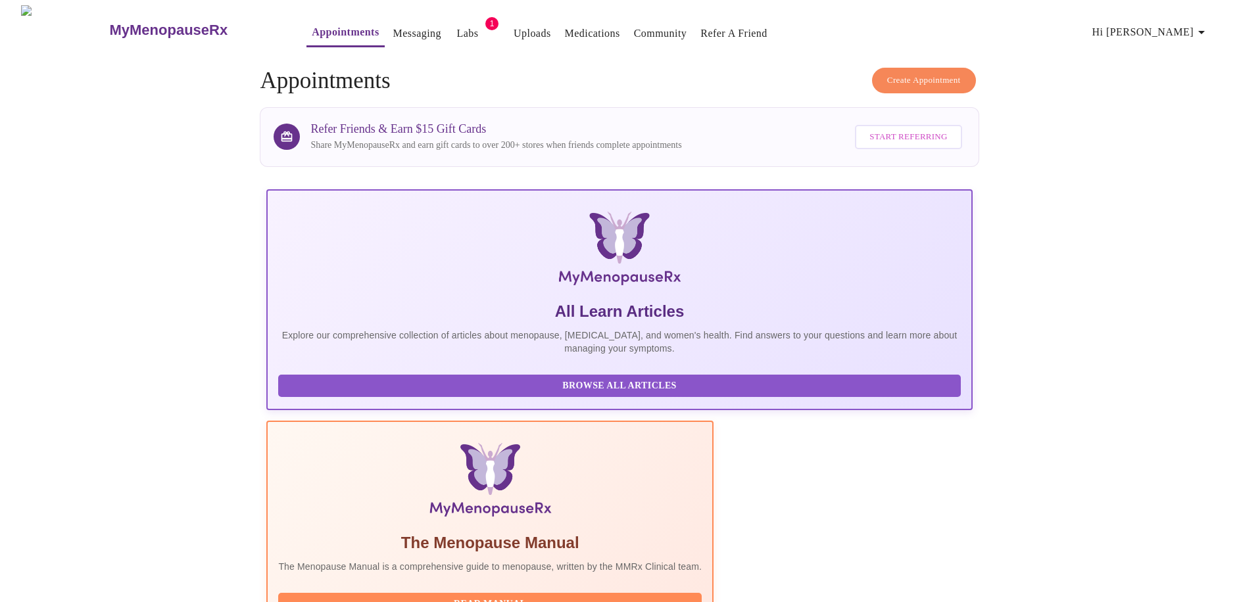
drag, startPoint x: 1168, startPoint y: 30, endPoint x: 1169, endPoint y: 40, distance: 10.0
click at [1168, 30] on span "Hi [PERSON_NAME]" at bounding box center [1150, 32] width 117 height 18
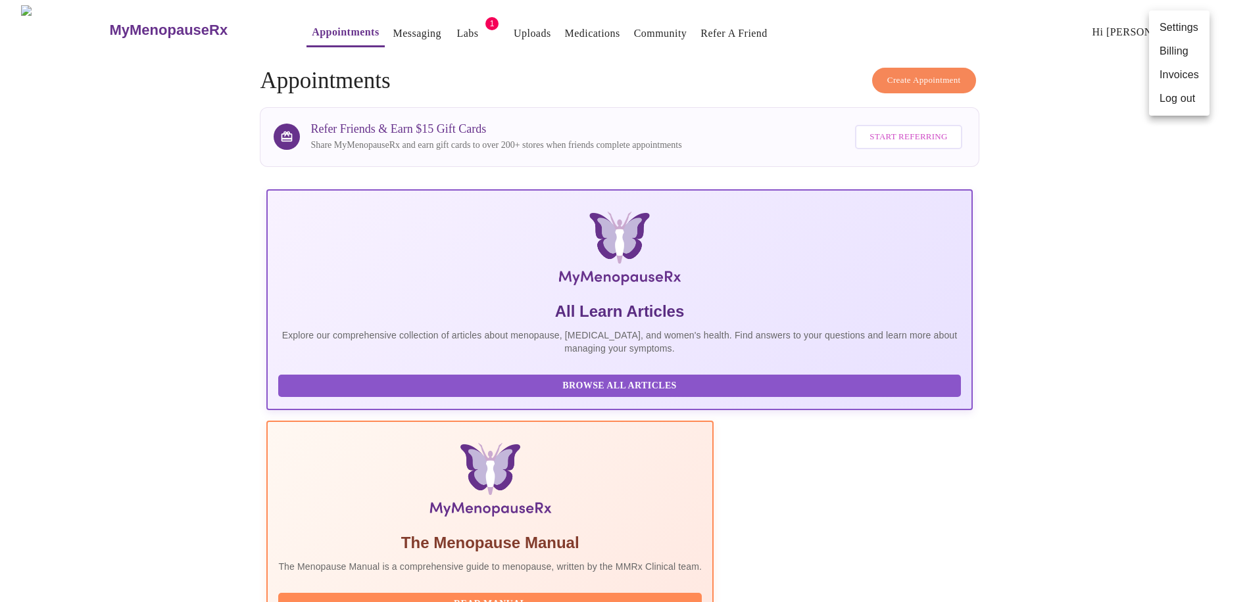
click at [1167, 28] on li "Settings" at bounding box center [1179, 28] width 60 height 24
